Goal: Find contact information: Find contact information

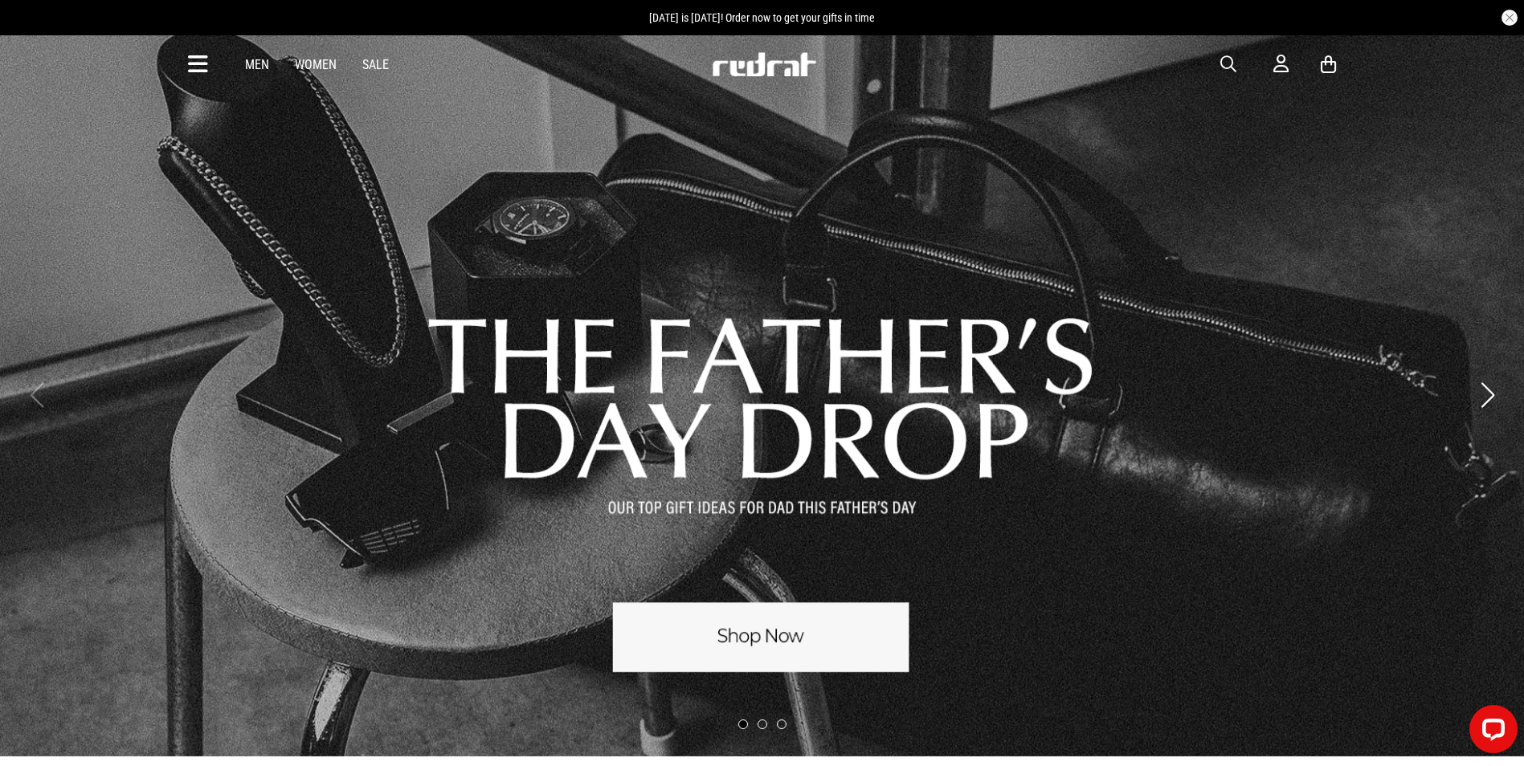
click at [193, 67] on icon at bounding box center [198, 64] width 20 height 27
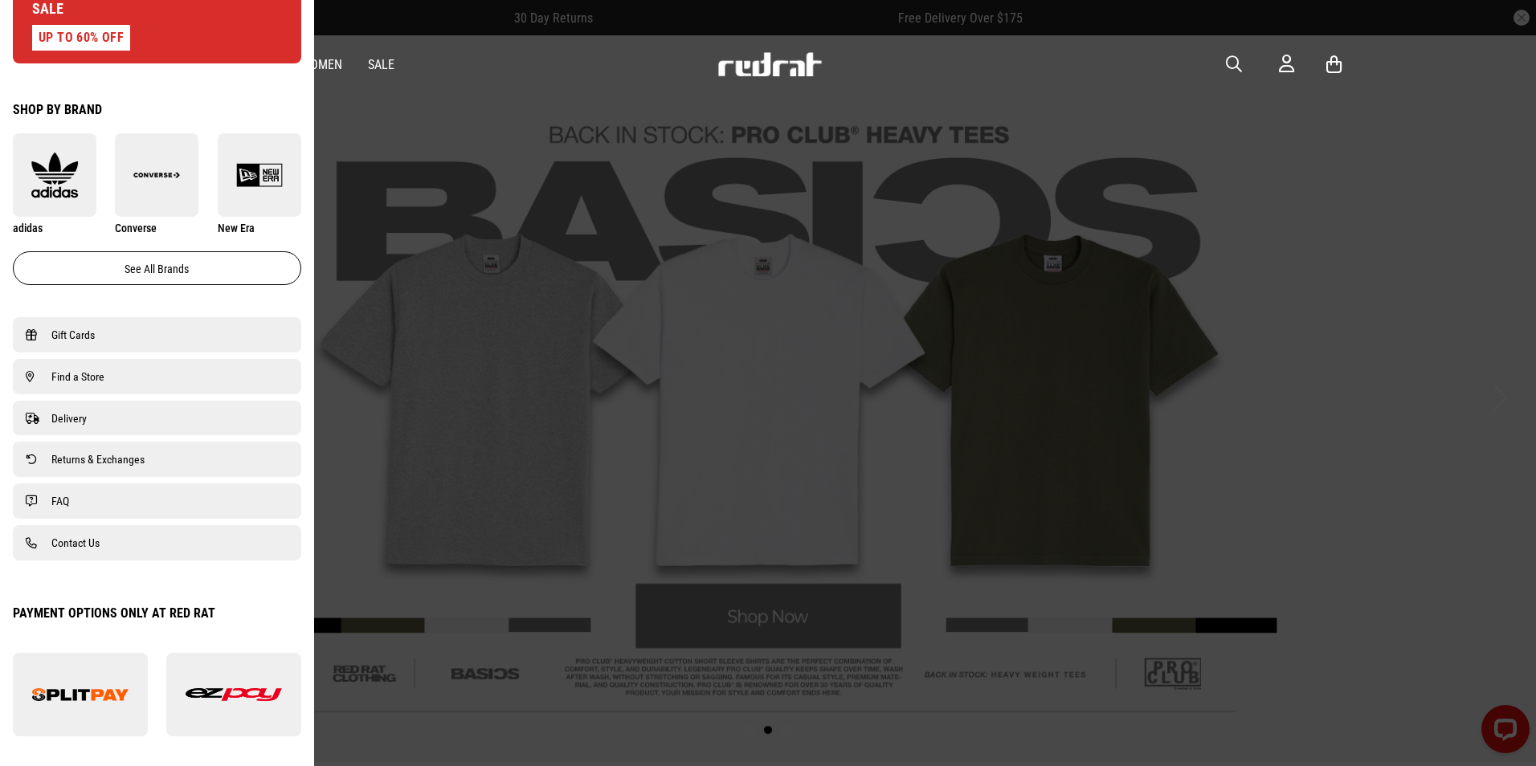
scroll to position [884, 0]
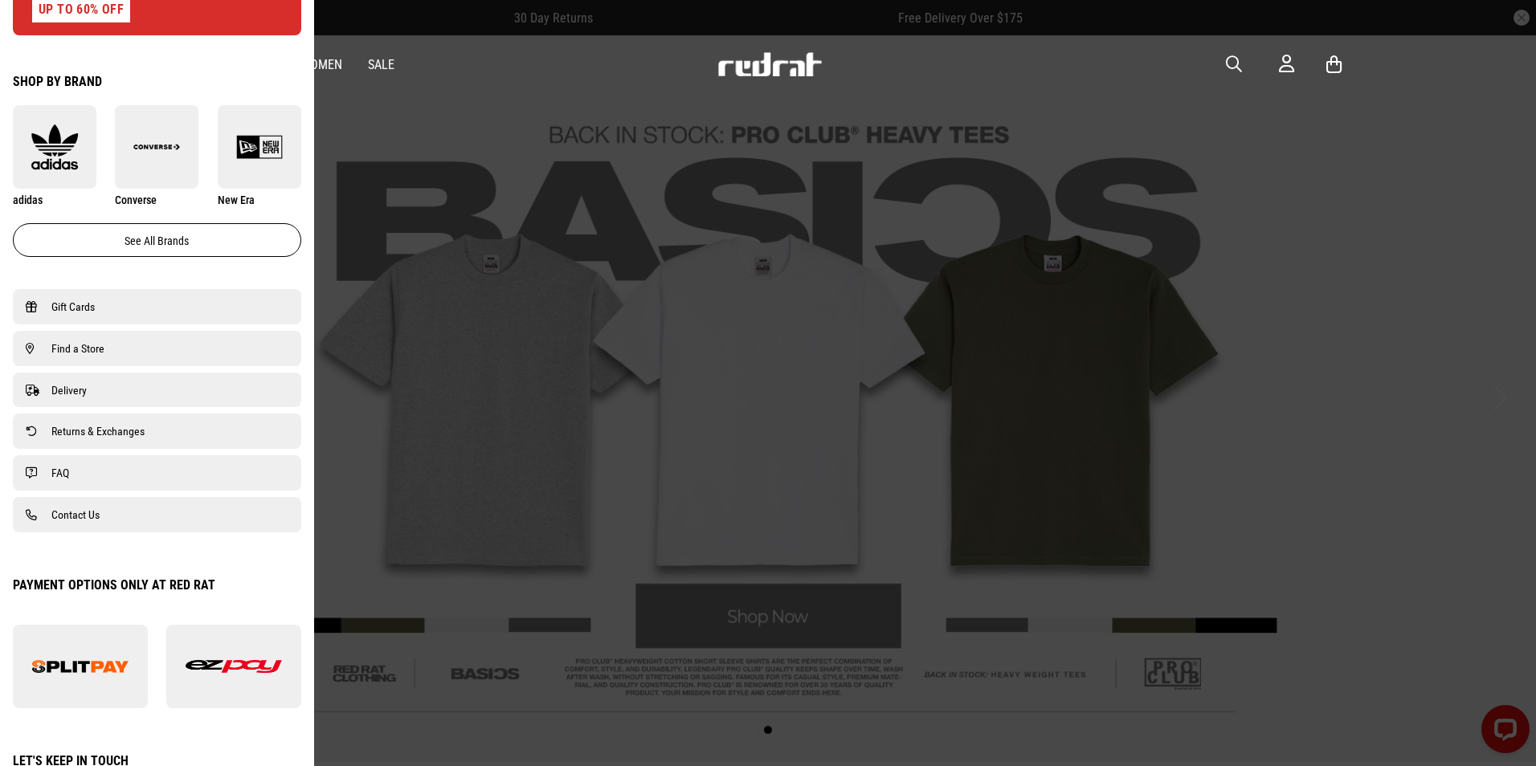
click at [92, 516] on span "Contact Us" at bounding box center [75, 514] width 48 height 19
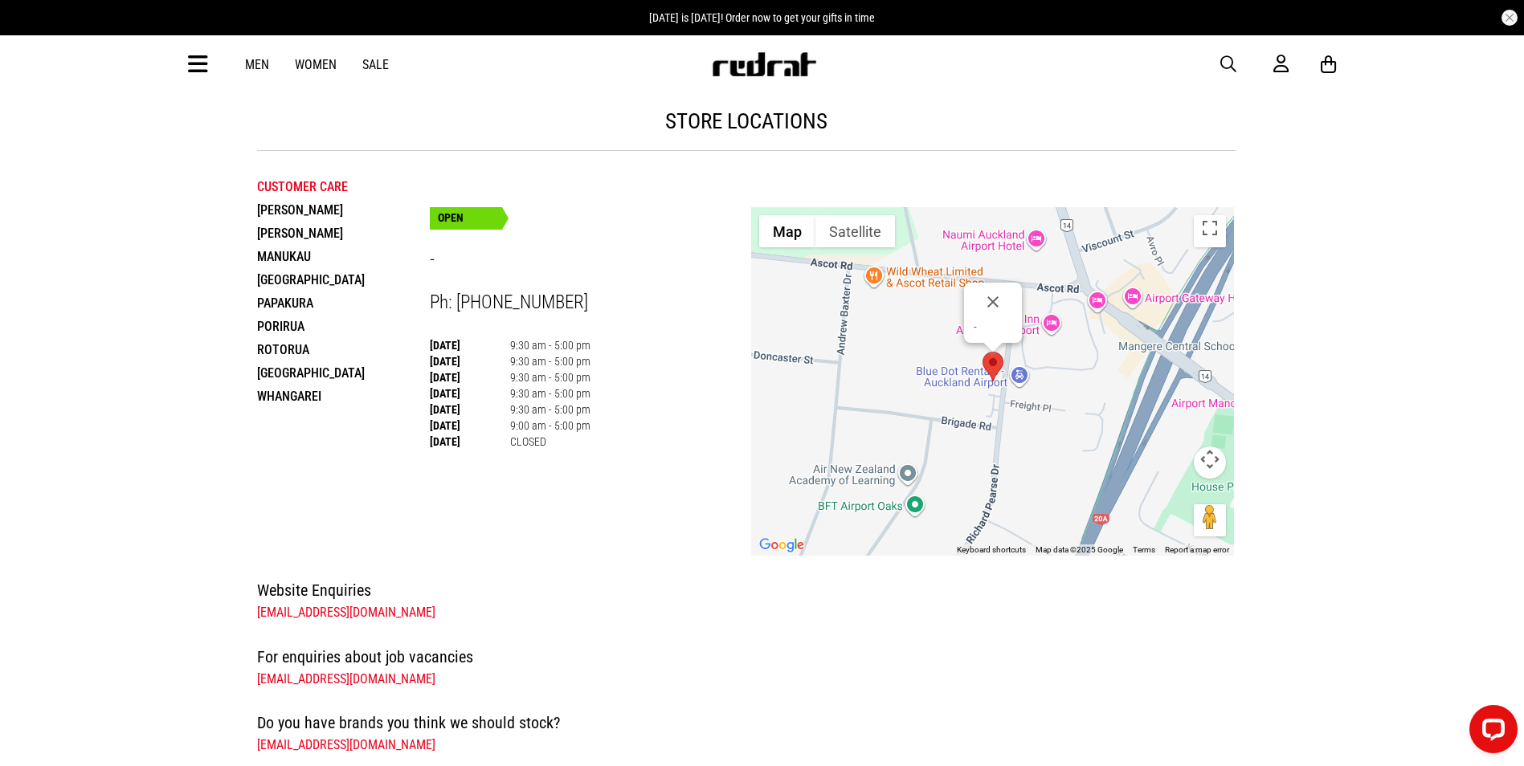
click at [340, 277] on li "[GEOGRAPHIC_DATA]" at bounding box center [343, 279] width 173 height 23
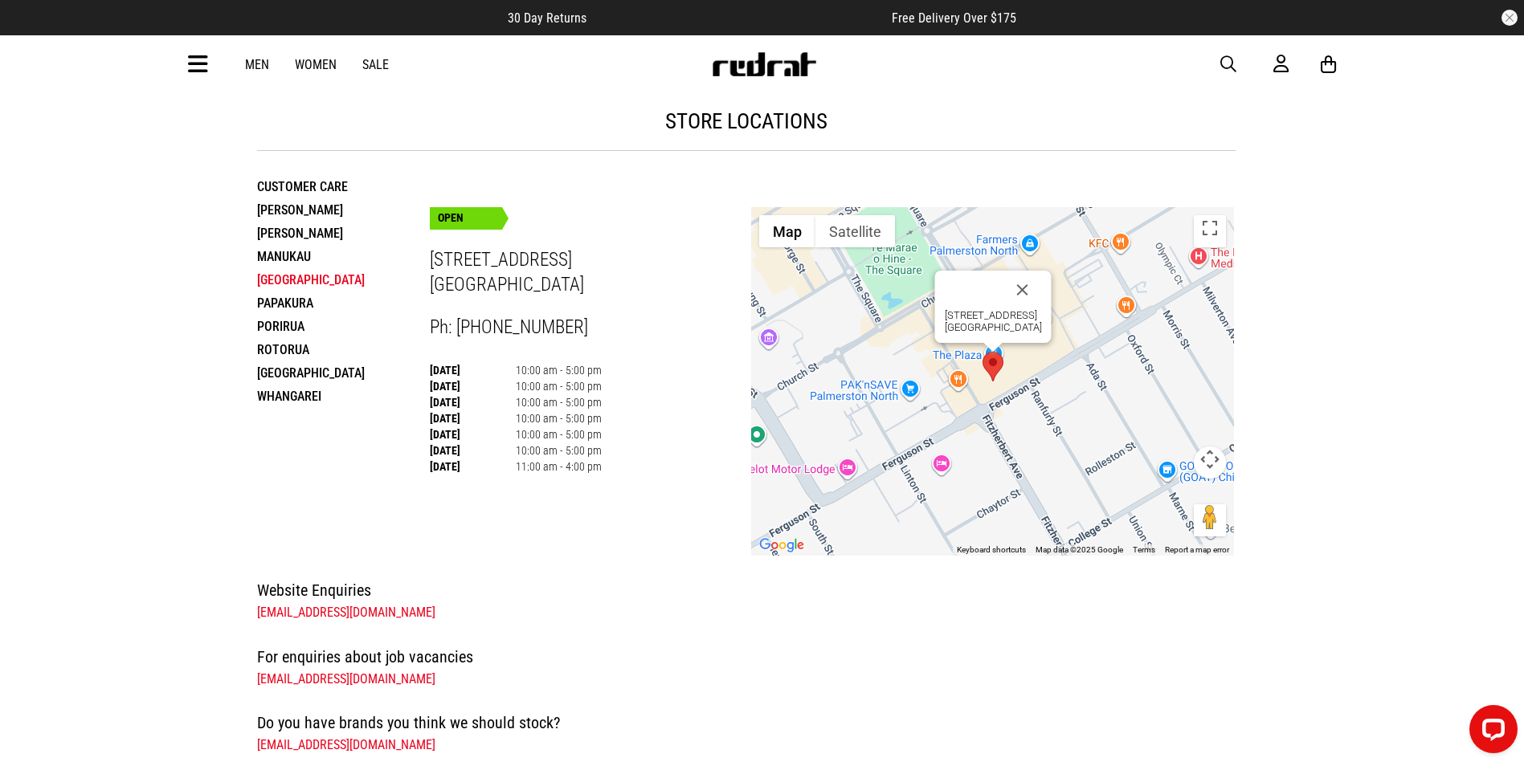
click at [287, 254] on li "Manukau" at bounding box center [343, 256] width 173 height 23
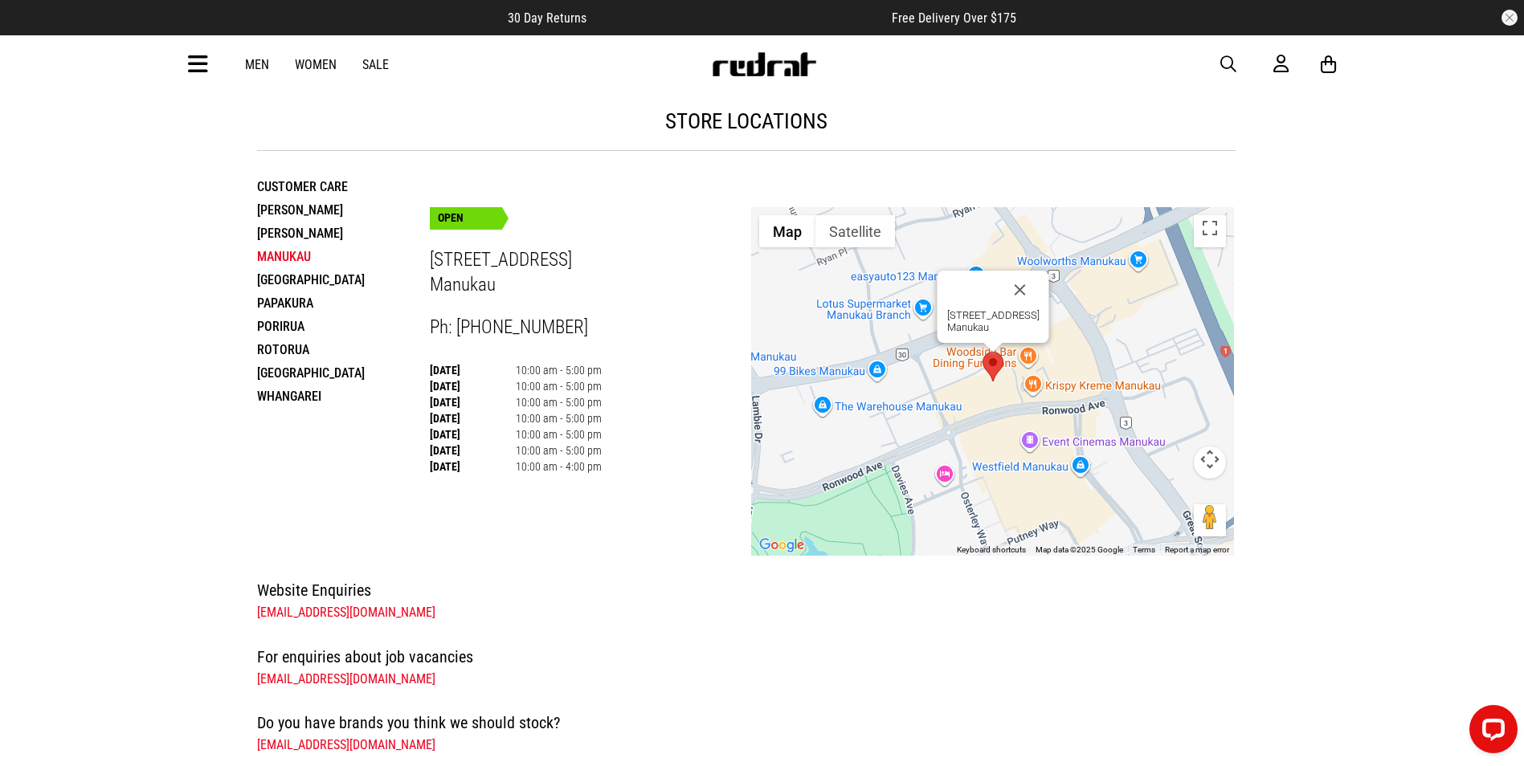
click at [281, 228] on li "Henderson" at bounding box center [343, 233] width 173 height 23
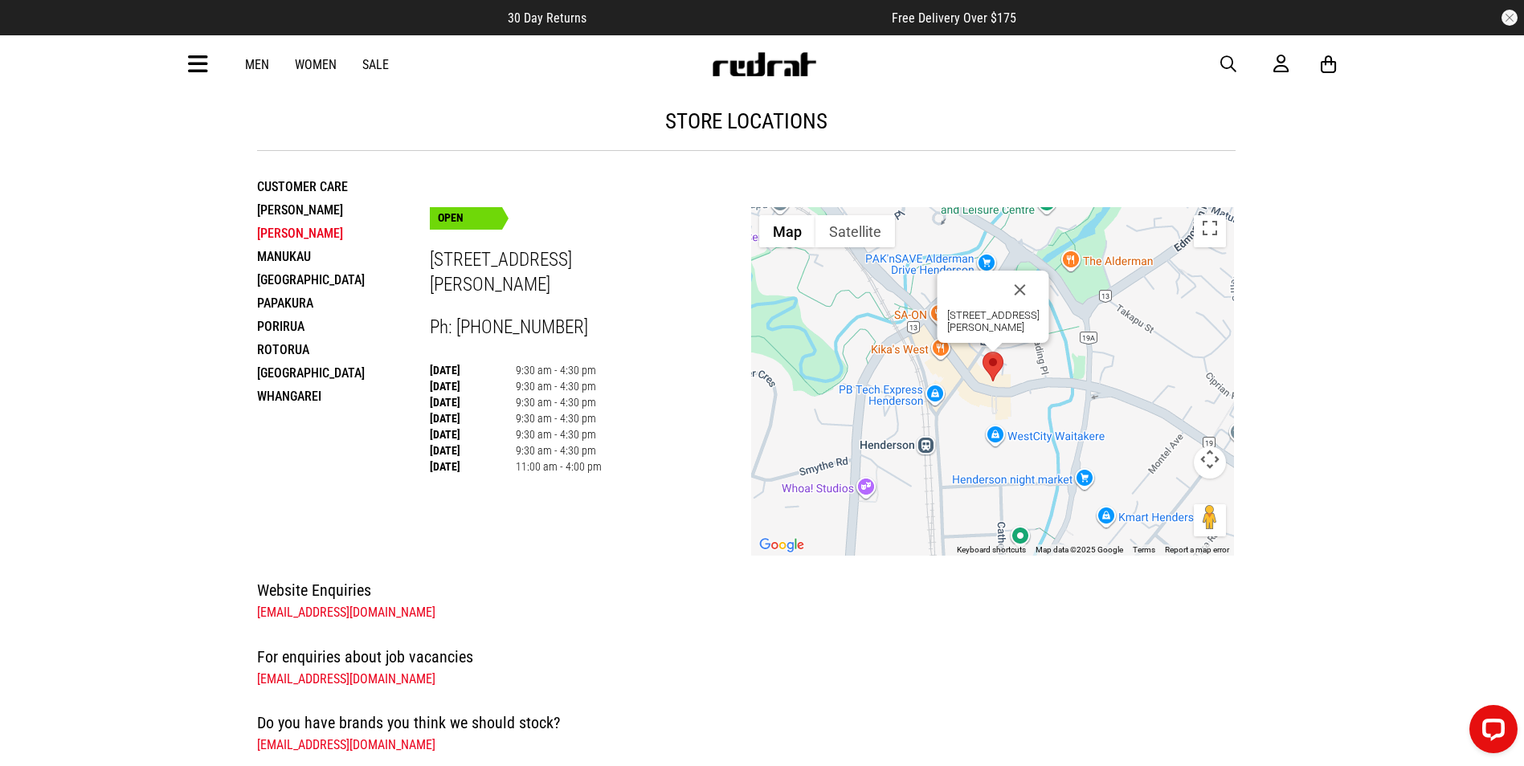
click at [281, 206] on li "Hamilton" at bounding box center [343, 209] width 173 height 23
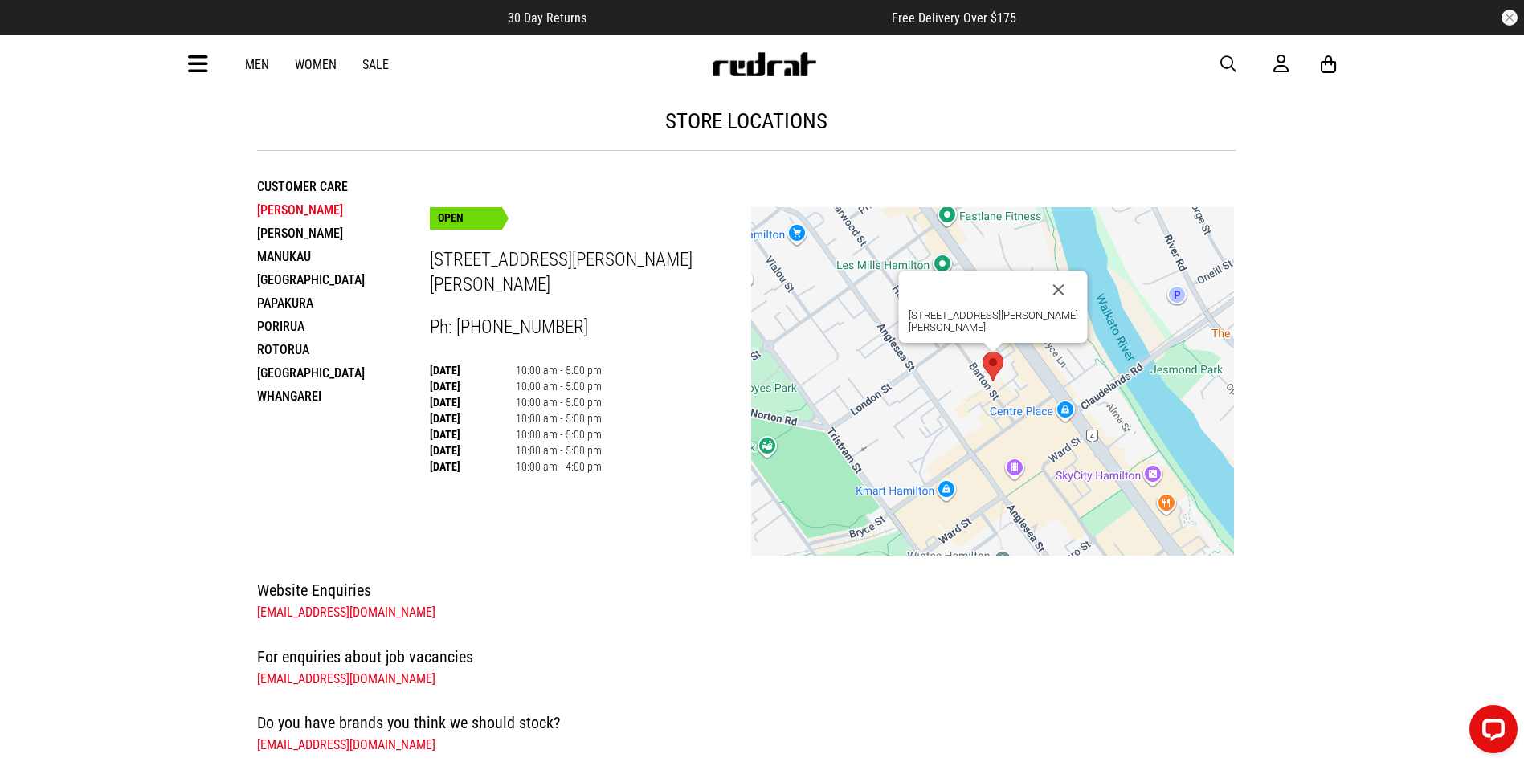
click at [279, 178] on li "Customer Care" at bounding box center [343, 186] width 173 height 23
